Goal: Check status

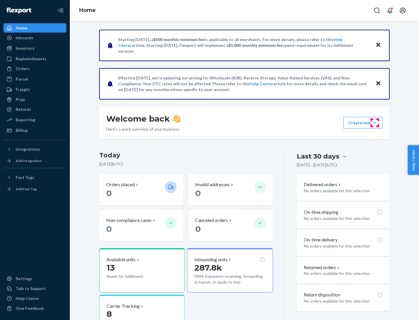
click at [375, 123] on button "Create new Create new inbound Create new order Create new product" at bounding box center [362, 123] width 39 height 12
click at [24, 38] on div "Inbounds" at bounding box center [25, 38] width 18 height 6
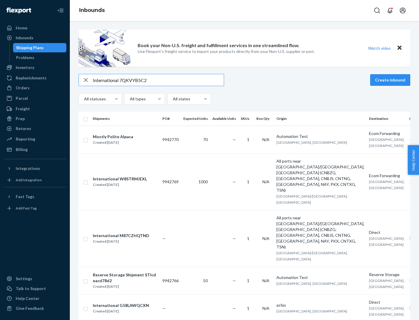
type input "International 7QKVYB5C29"
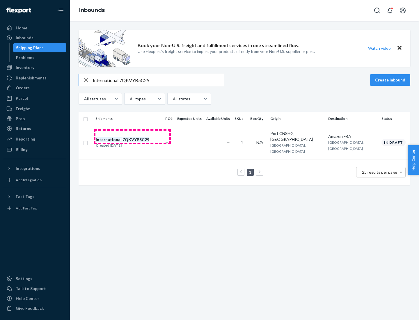
click at [132, 143] on div "Created [DATE]" at bounding box center [123, 146] width 54 height 6
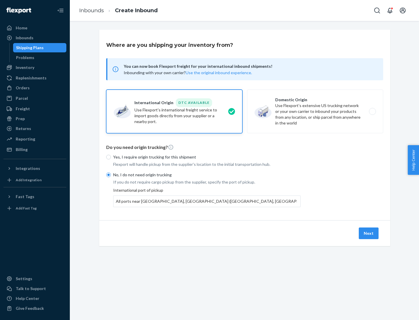
click at [369, 233] on button "Next" at bounding box center [369, 234] width 20 height 12
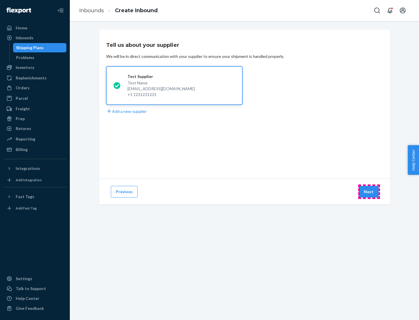
click at [369, 192] on button "Next" at bounding box center [369, 192] width 20 height 12
